Goal: Information Seeking & Learning: Learn about a topic

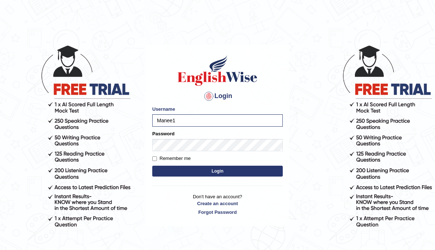
type input "Manee"
click at [152, 166] on button "Login" at bounding box center [217, 171] width 130 height 11
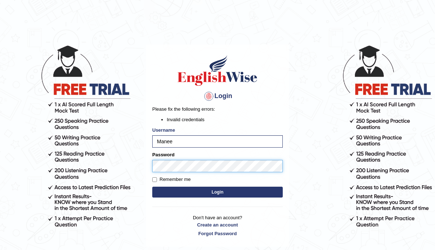
click at [152, 187] on button "Login" at bounding box center [217, 192] width 130 height 11
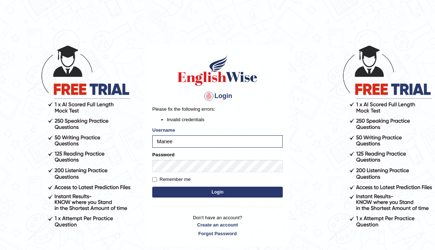
click at [203, 196] on button "Login" at bounding box center [217, 192] width 130 height 11
click at [187, 175] on form "Please fix the following errors: Invalid credentials Username [PERSON_NAME] Pas…" at bounding box center [217, 153] width 130 height 94
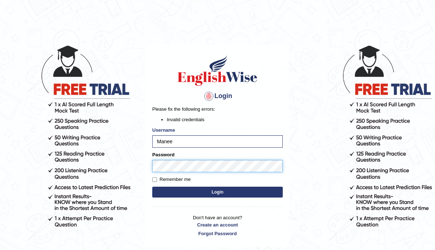
click at [152, 187] on button "Login" at bounding box center [217, 192] width 130 height 11
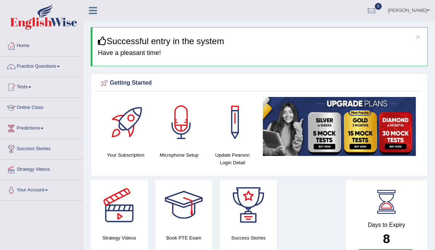
click at [64, 71] on link "Practice Questions" at bounding box center [41, 66] width 83 height 18
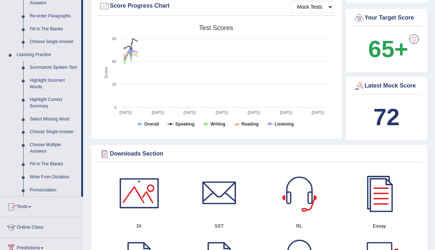
scroll to position [267, 0]
click at [55, 69] on link "Summarize Spoken Text" at bounding box center [53, 68] width 55 height 13
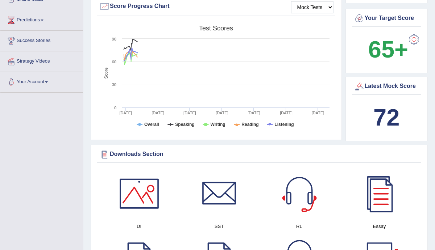
scroll to position [111, 0]
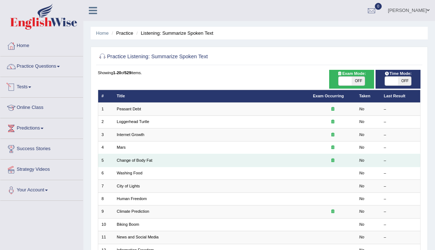
scroll to position [163, 0]
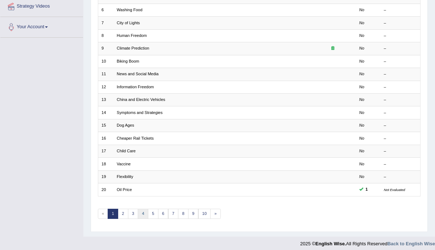
click at [142, 211] on link "4" at bounding box center [143, 214] width 11 height 10
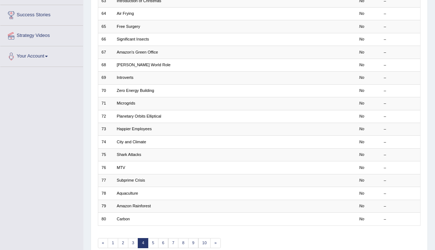
scroll to position [139, 0]
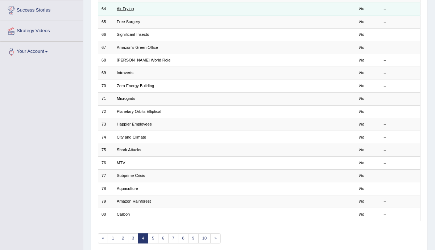
click at [126, 8] on link "Air Frying" at bounding box center [125, 9] width 17 height 4
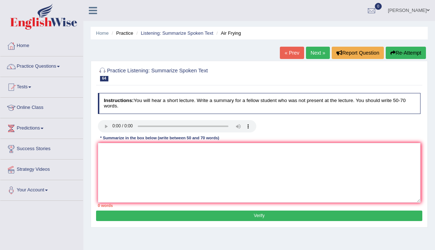
click at [118, 77] on h2 "Practice Listening: Summarize Spoken Text 64 Air Frying" at bounding box center [198, 73] width 200 height 15
click at [114, 153] on textarea at bounding box center [259, 173] width 323 height 60
type textarea "t"
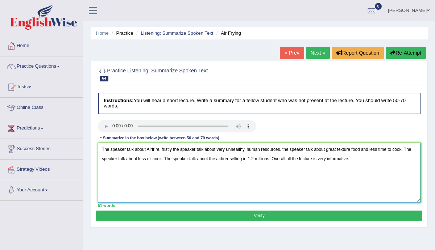
type textarea "The speaker talk about Airfrire. fristly the speaker talk about very unhealthy,…"
click at [185, 214] on button "Verify" at bounding box center [259, 216] width 326 height 11
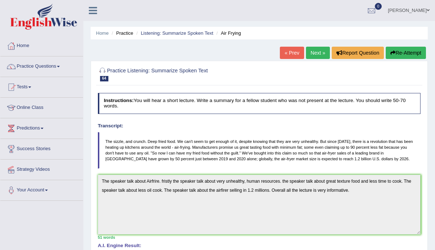
click at [317, 54] on link "Next »" at bounding box center [318, 53] width 24 height 12
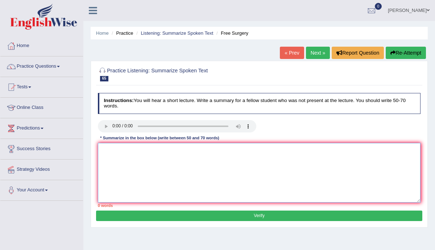
click at [123, 162] on textarea at bounding box center [259, 173] width 323 height 60
type textarea "t"
click at [146, 149] on textarea "The speaer talks about. childern" at bounding box center [259, 173] width 323 height 60
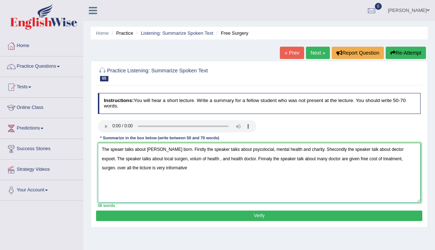
click at [400, 161] on textarea "The speaer talks about childern born. Firstly the speaker talks about psycoloci…" at bounding box center [259, 173] width 323 height 60
click at [159, 170] on textarea "The speaer talks about childern born. Firstly the speaker talks about psycoloci…" at bounding box center [259, 173] width 323 height 60
type textarea "The speaer talks about childern born. Firstly the speaker talks about psycoloci…"
click at [202, 216] on button "Verify" at bounding box center [259, 216] width 326 height 11
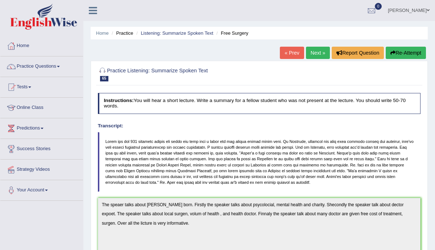
click at [314, 56] on link "Next »" at bounding box center [318, 53] width 24 height 12
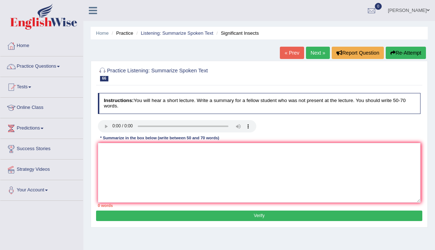
click at [318, 49] on link "Next »" at bounding box center [318, 53] width 24 height 12
click at [111, 80] on h2 "Practice Listening: Summarize Spoken Text 67 Amazon’s Green Office" at bounding box center [198, 73] width 200 height 15
click at [127, 161] on textarea at bounding box center [259, 173] width 323 height 60
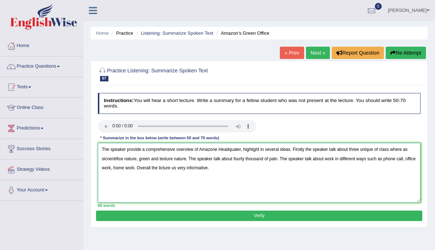
type textarea "The speaker provide a comprehensive overview of Amazone Headquater, highlight i…"
click at [180, 217] on button "Verify" at bounding box center [259, 216] width 326 height 11
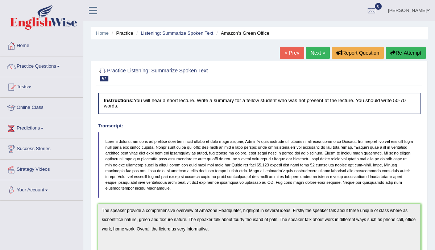
click at [309, 56] on link "Next »" at bounding box center [318, 53] width 24 height 12
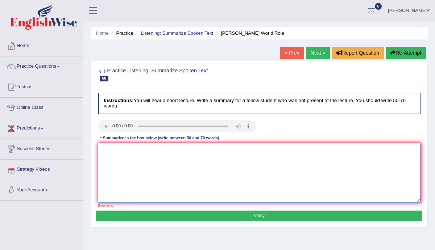
click at [125, 149] on textarea at bounding box center [259, 173] width 323 height 60
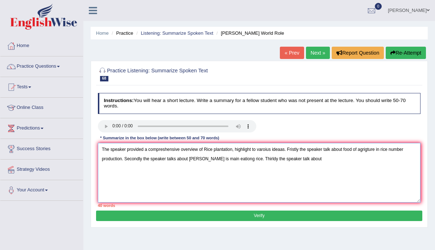
click at [122, 161] on textarea "The speaker provided a compreshensive overview of Rice plantation, highlight to…" at bounding box center [259, 173] width 323 height 60
click at [305, 157] on textarea "The speaker provided a compreshensive overview of Rice plantation, highlight to…" at bounding box center [259, 173] width 323 height 60
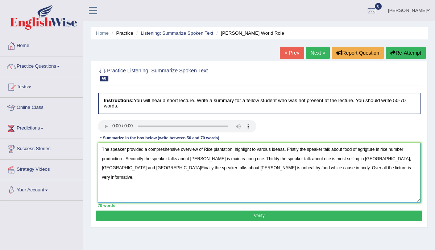
type textarea "The speaker provided a compreshensive overview of Rice plantation, highlight to…"
click at [345, 217] on button "Verify" at bounding box center [259, 216] width 326 height 11
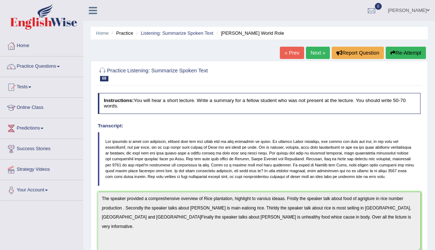
click at [311, 57] on link "Next »" at bounding box center [318, 53] width 24 height 12
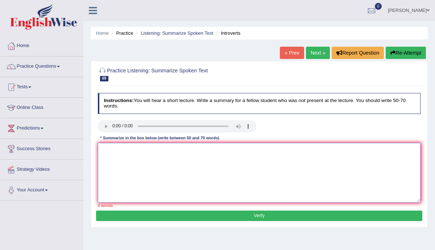
click at [127, 154] on textarea at bounding box center [259, 173] width 323 height 60
type textarea "t"
click at [174, 151] on textarea "The speaker provided to comprehancive to" at bounding box center [259, 173] width 323 height 60
click at [151, 150] on textarea "The speaker provided to comprehansive to" at bounding box center [259, 173] width 323 height 60
click at [197, 150] on textarea "The speaker provided a comprehansive overview School" at bounding box center [259, 173] width 323 height 60
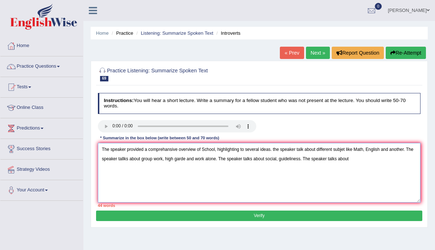
click at [305, 151] on textarea "The speaker provided a comprehansive overview of School, highlighting to severa…" at bounding box center [259, 173] width 323 height 60
click at [366, 161] on textarea "The speaker provided a comprehansive overview of School, highlighting to severa…" at bounding box center [259, 173] width 323 height 60
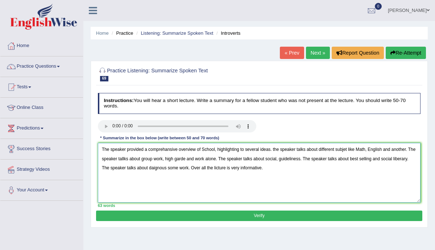
type textarea "The speaker provided a comprehansive overview of School, highlighting to severa…"
click at [363, 221] on div "Practice Listening: Summarize Spoken Text 69 Introverts Instructions: You will …" at bounding box center [259, 144] width 337 height 167
click at [370, 214] on button "Verify" at bounding box center [259, 216] width 326 height 11
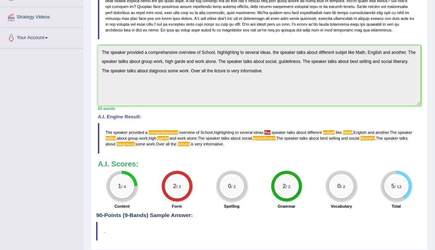
scroll to position [153, 0]
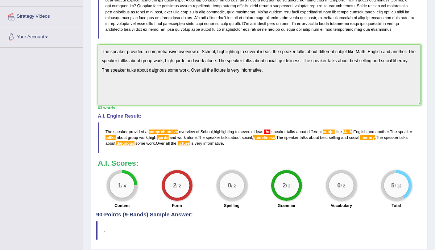
click at [333, 131] on span "subjet" at bounding box center [329, 132] width 12 height 4
click at [270, 132] on span "the" at bounding box center [267, 132] width 6 height 4
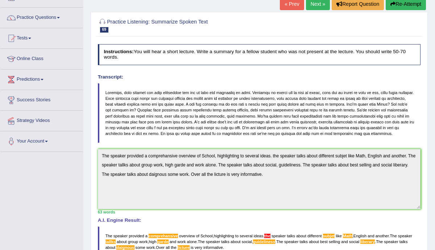
scroll to position [0, 0]
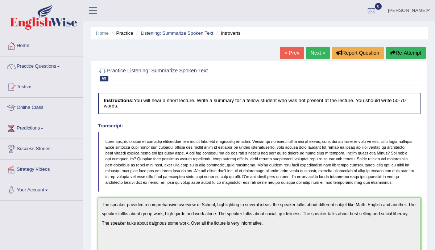
click at [312, 51] on link "Next »" at bounding box center [318, 53] width 24 height 12
